Goal: Information Seeking & Learning: Learn about a topic

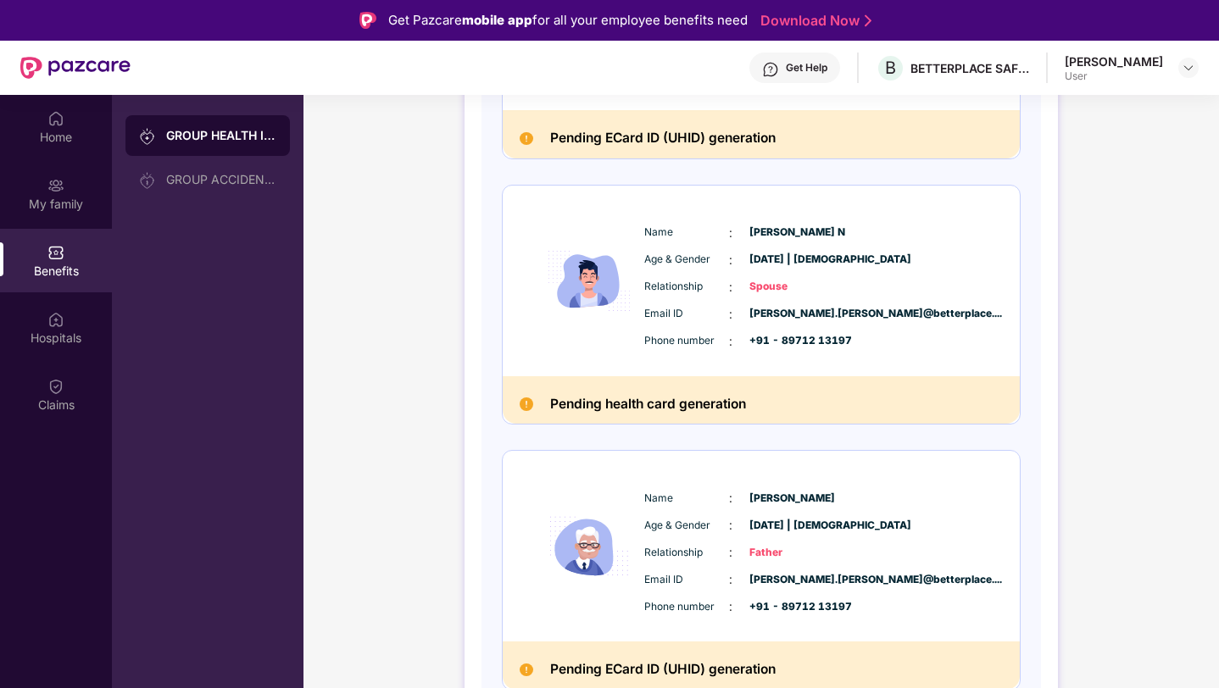
scroll to position [426, 0]
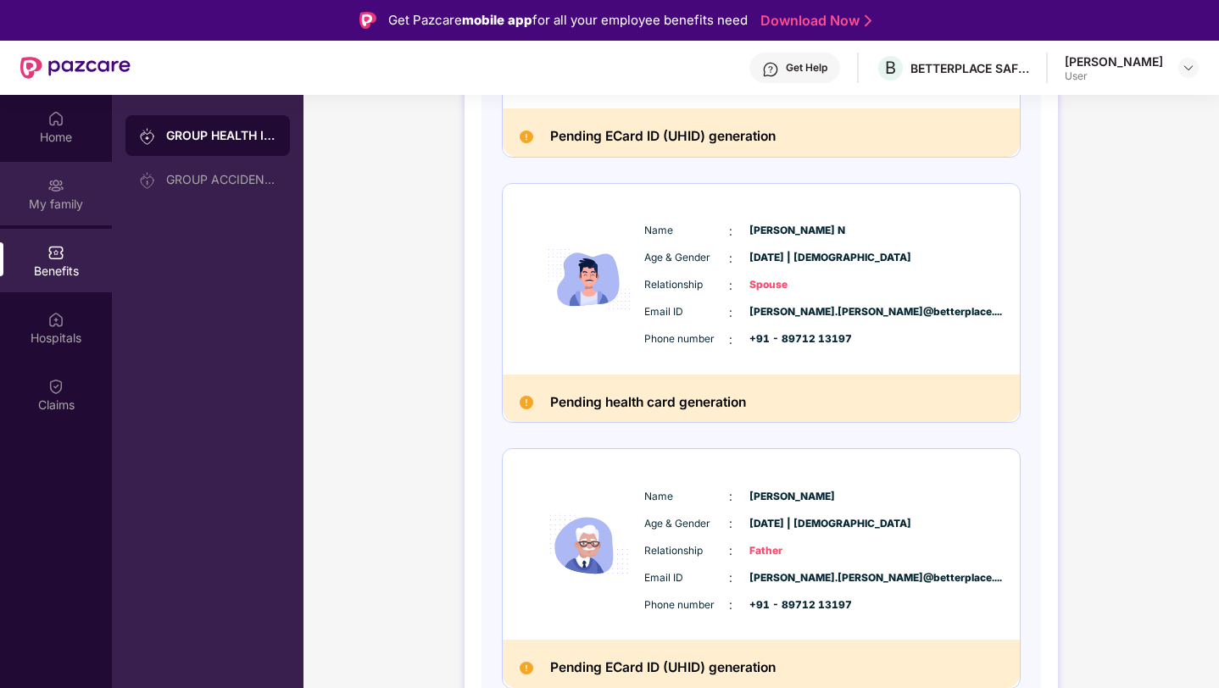
click at [41, 204] on div "My family" at bounding box center [56, 204] width 112 height 17
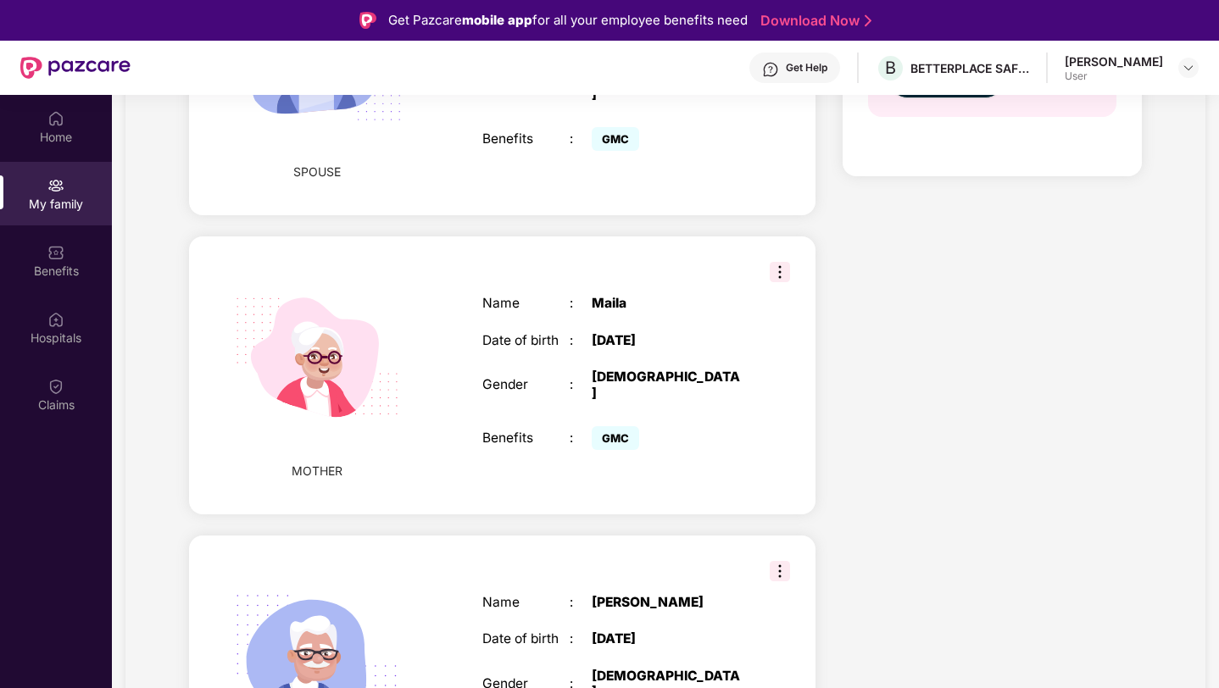
scroll to position [876, 0]
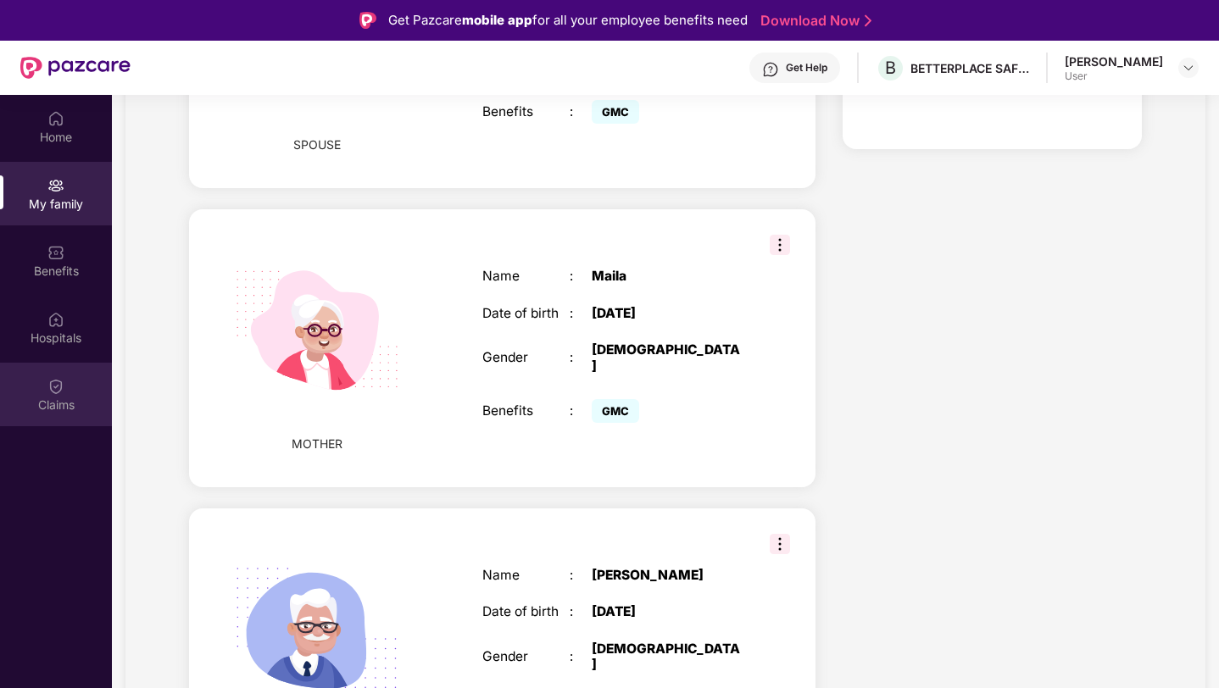
click at [56, 401] on div "Claims" at bounding box center [56, 405] width 112 height 17
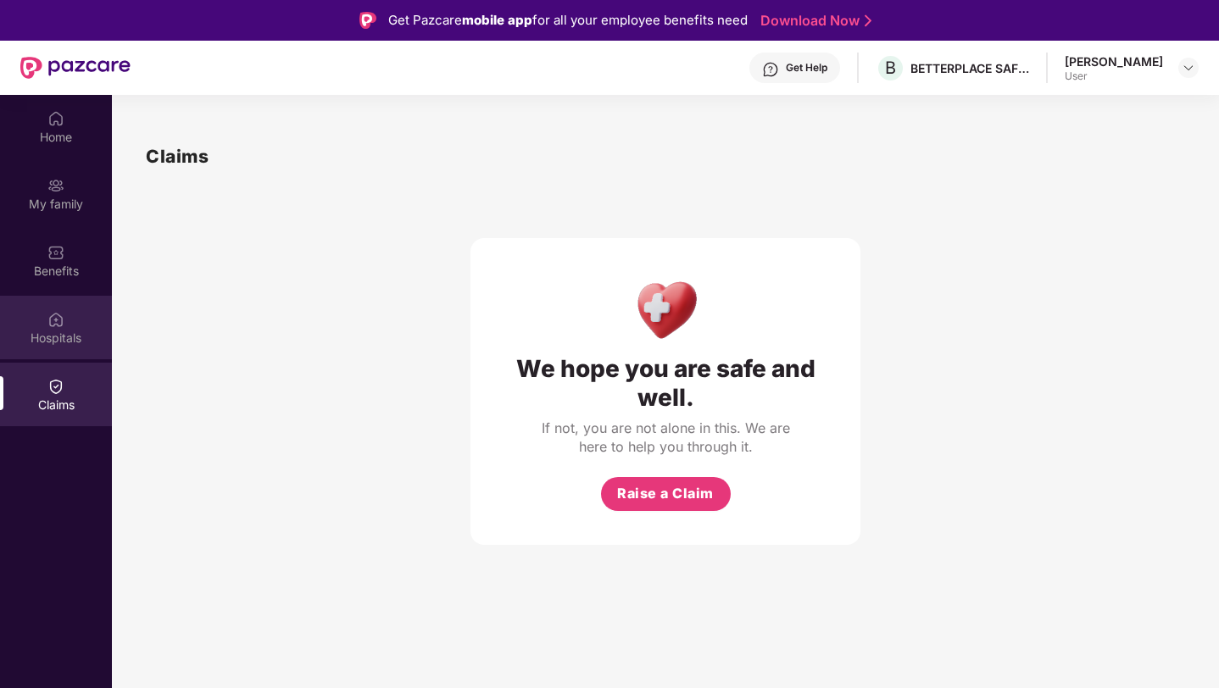
click at [45, 342] on div "Hospitals" at bounding box center [56, 338] width 112 height 17
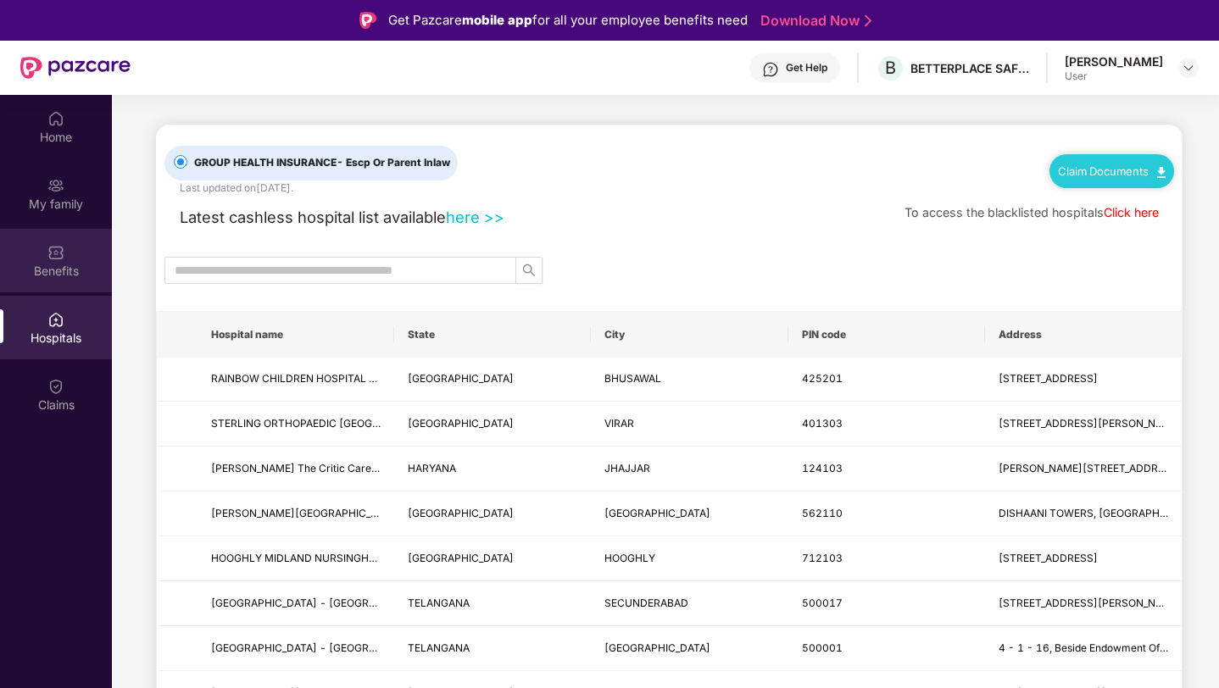
click at [55, 286] on div "Benefits" at bounding box center [56, 261] width 112 height 64
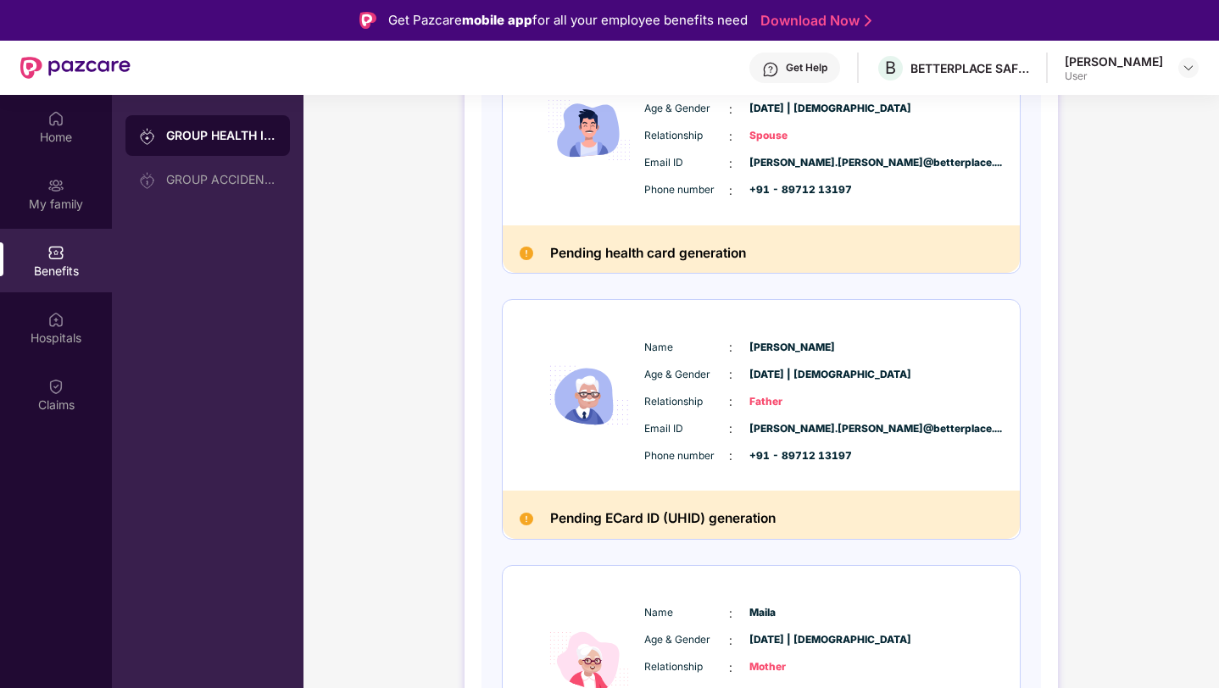
scroll to position [701, 0]
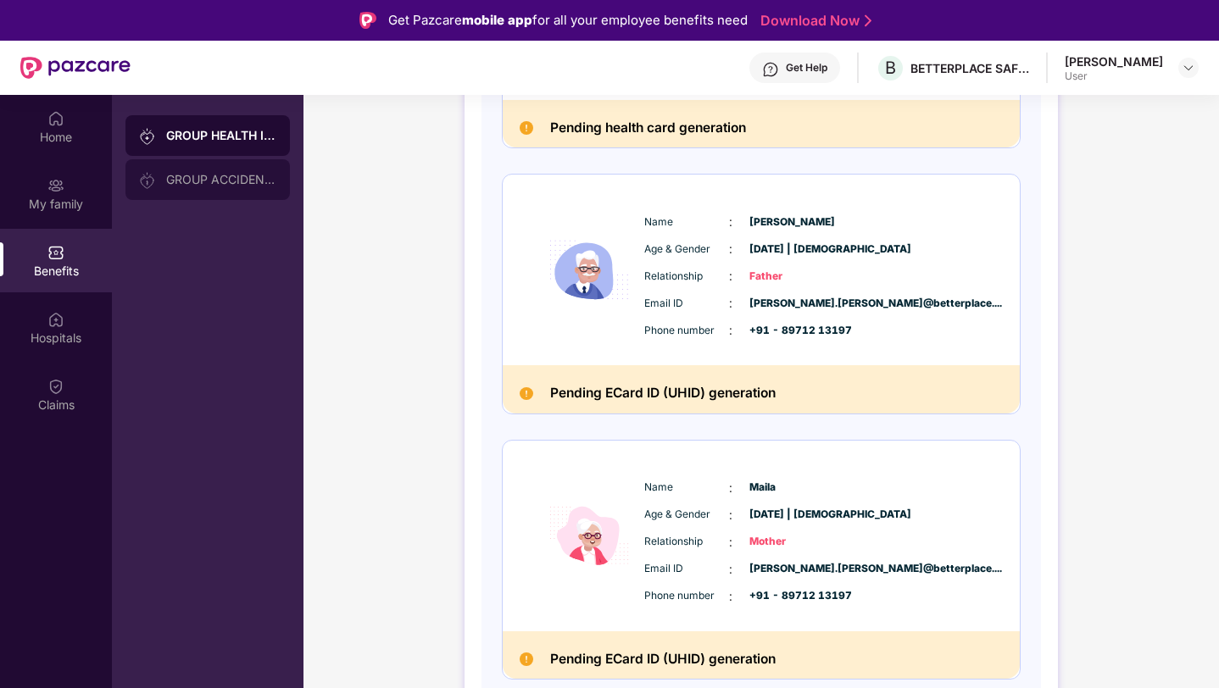
click at [209, 176] on div "GROUP ACCIDENTAL INSURANCE" at bounding box center [221, 180] width 110 height 14
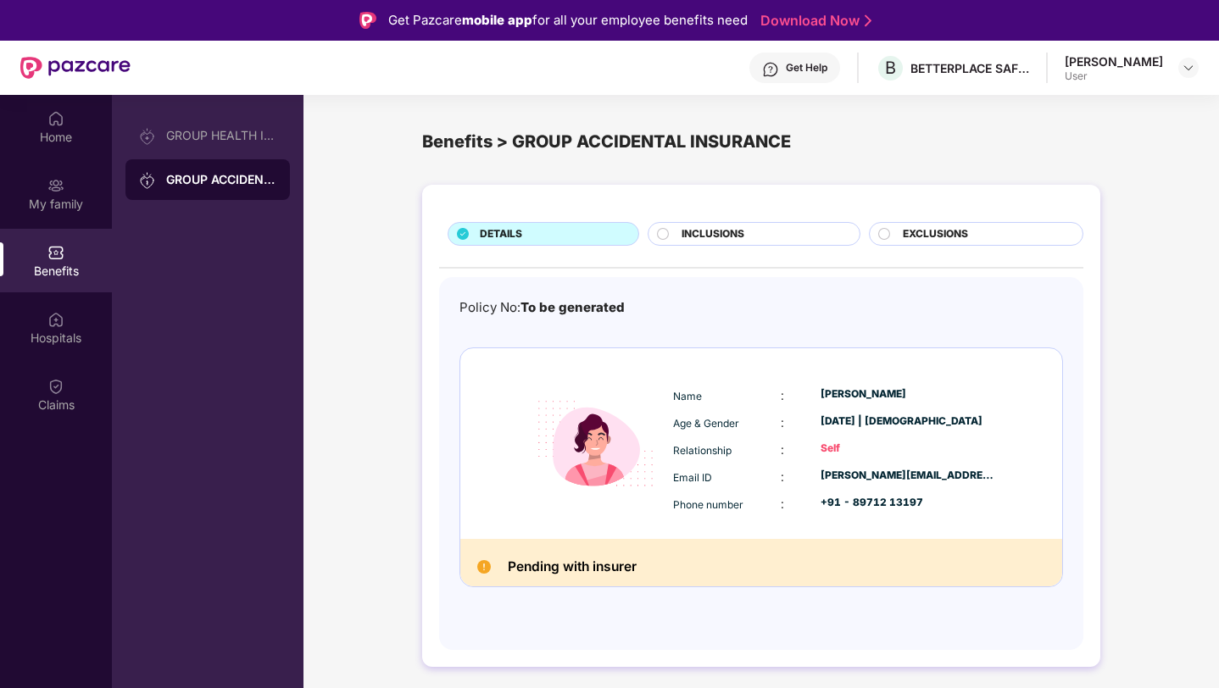
scroll to position [95, 0]
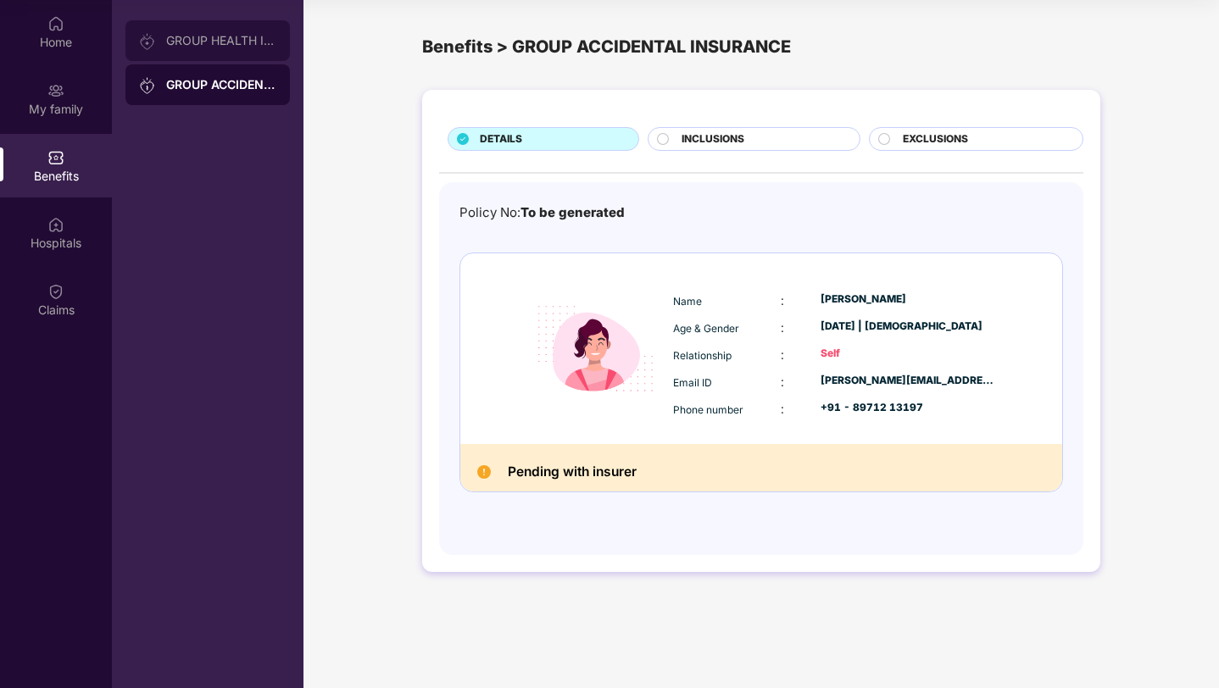
click at [216, 46] on div "GROUP HEALTH INSURANCE" at bounding box center [221, 41] width 110 height 14
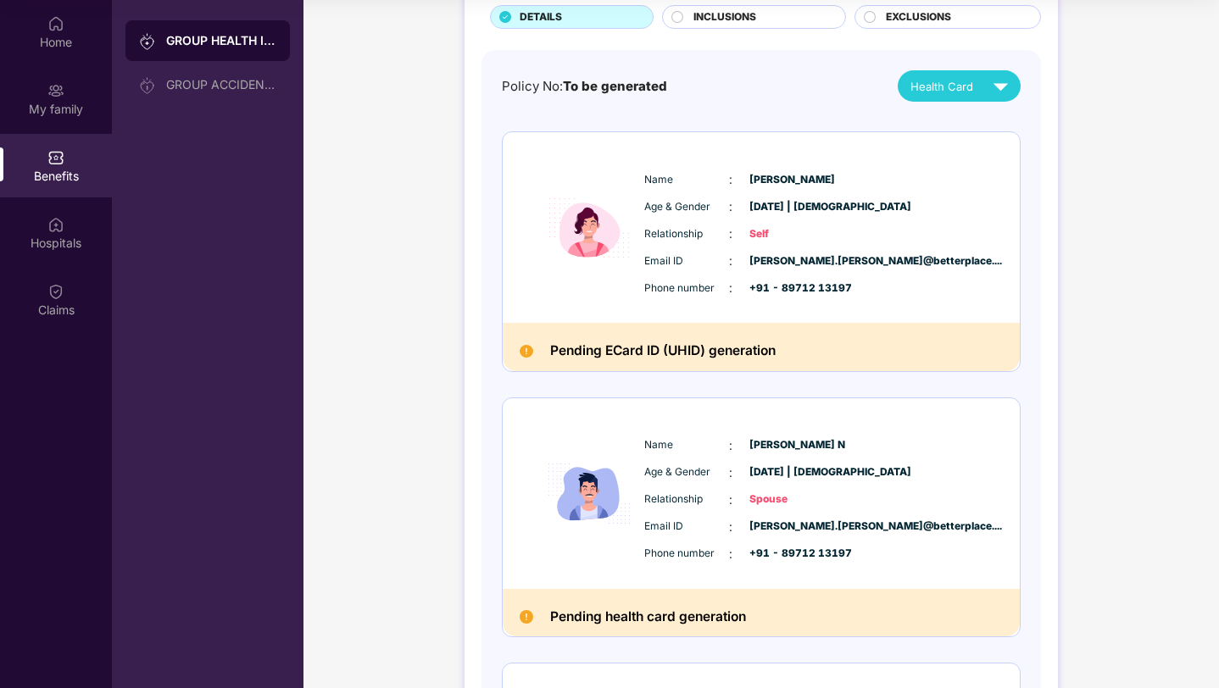
scroll to position [113, 0]
